Goal: Task Accomplishment & Management: Use online tool/utility

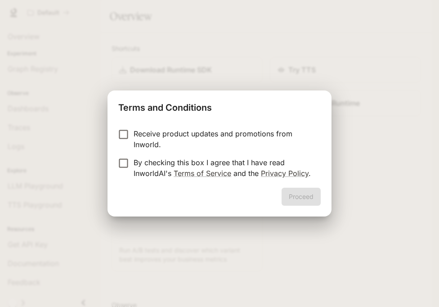
click at [135, 163] on p "By checking this box I agree that I have read InworldAI's Terms of Service and …" at bounding box center [223, 168] width 180 height 22
click at [302, 196] on button "Proceed" at bounding box center [300, 196] width 39 height 18
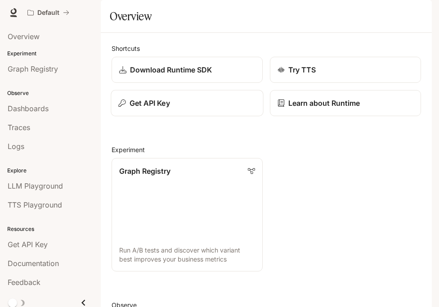
click at [187, 116] on button "Get API Key" at bounding box center [187, 103] width 152 height 27
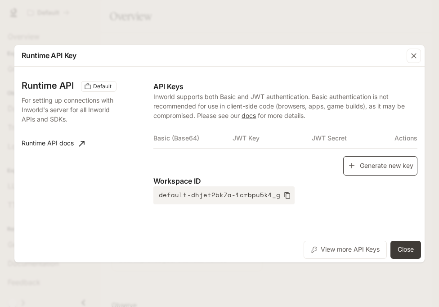
click at [355, 167] on icon "button" at bounding box center [351, 165] width 9 height 9
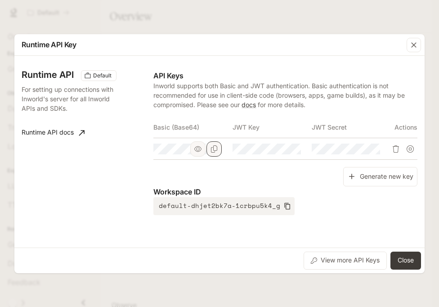
click at [215, 151] on icon "Copy Basic (Base64)" at bounding box center [213, 148] width 7 height 7
click at [405, 256] on button "Close" at bounding box center [405, 260] width 31 height 18
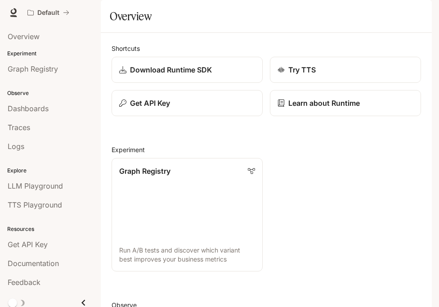
click at [421, 9] on div "button" at bounding box center [419, 12] width 13 height 13
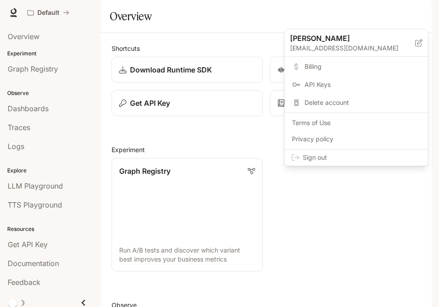
click at [371, 157] on span "Sign out" at bounding box center [361, 157] width 118 height 9
